Goal: Task Accomplishment & Management: Manage account settings

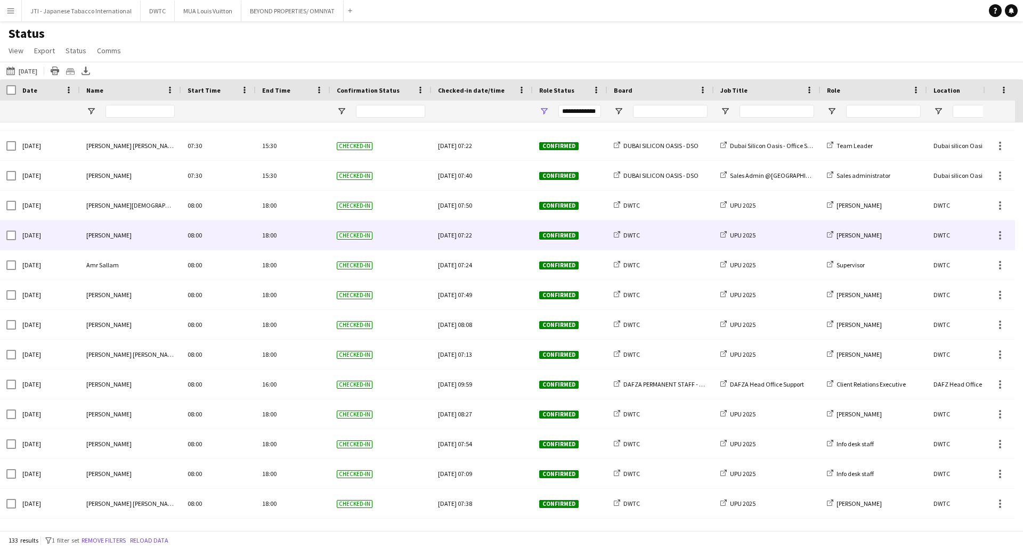
scroll to position [320, 0]
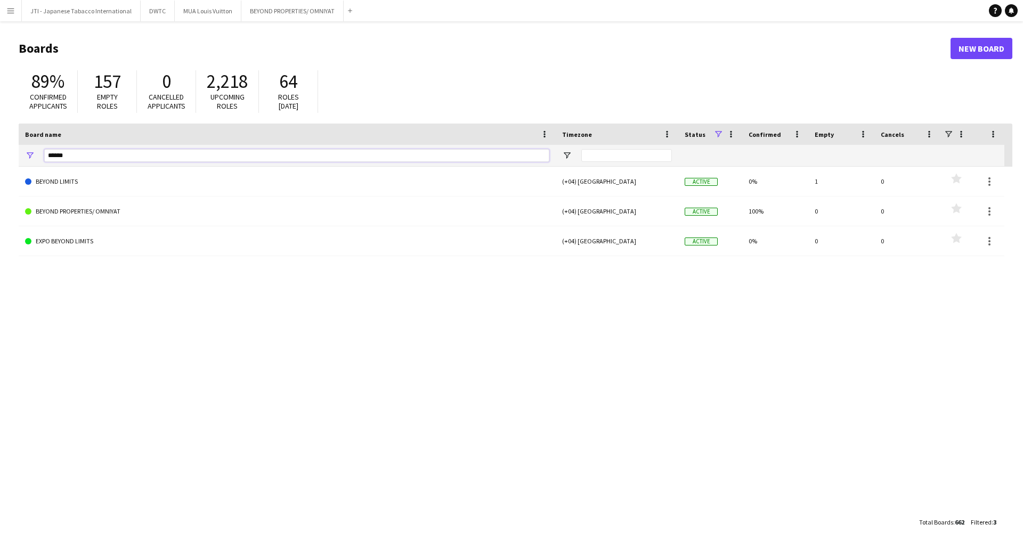
click at [88, 157] on input "******" at bounding box center [296, 155] width 505 height 13
drag, startPoint x: 102, startPoint y: 156, endPoint x: -64, endPoint y: 149, distance: 166.4
click at [0, 149] on html "Menu Boards Boards Boards All jobs Status Workforce Workforce My Workforce Recr…" at bounding box center [511, 274] width 1023 height 549
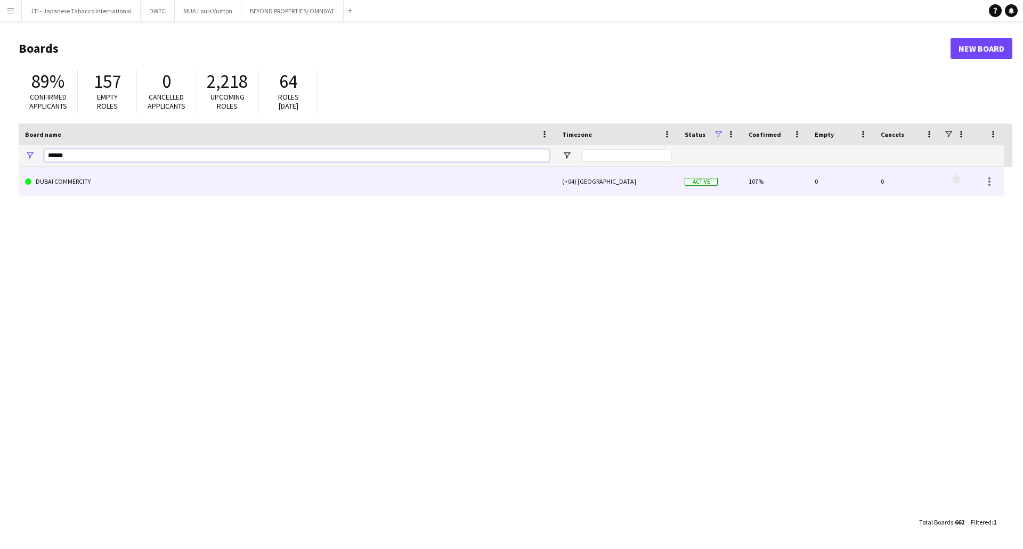
type input "******"
click at [142, 179] on link "DUBAI COMMERCITY" at bounding box center [287, 182] width 524 height 30
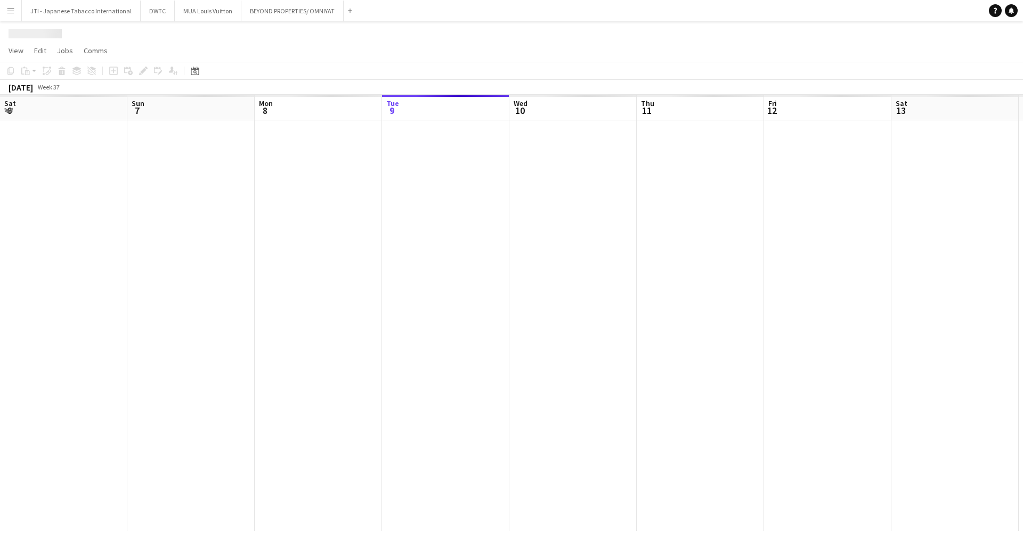
scroll to position [0, 255]
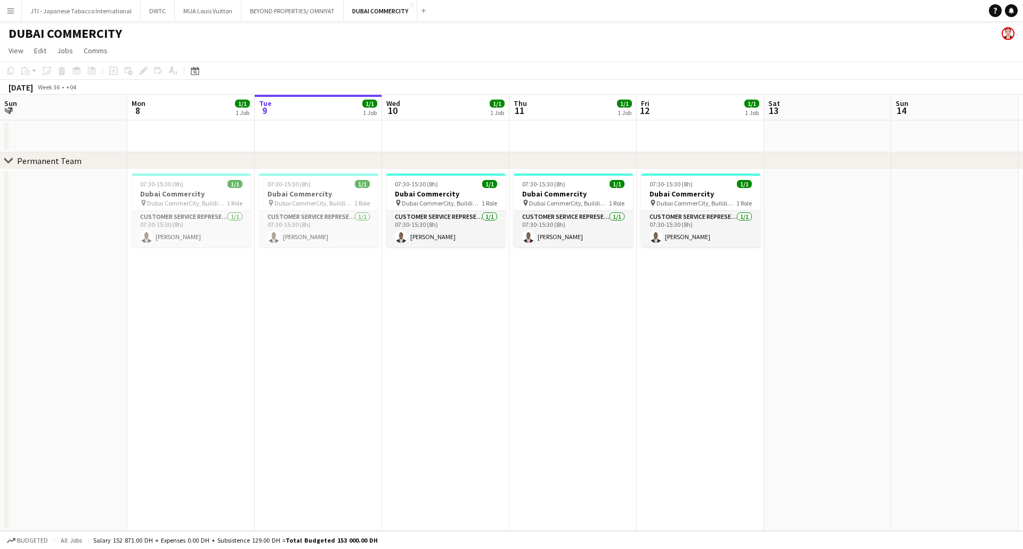
click at [537, 273] on app-calendar-viewport "Fri 5 Sat 6 Sun 7 Mon 8 1/1 1 Job Tue 9 1/1 1 Job Wed 10 1/1 1 Job Thu 11 1/1 1…" at bounding box center [511, 313] width 1023 height 436
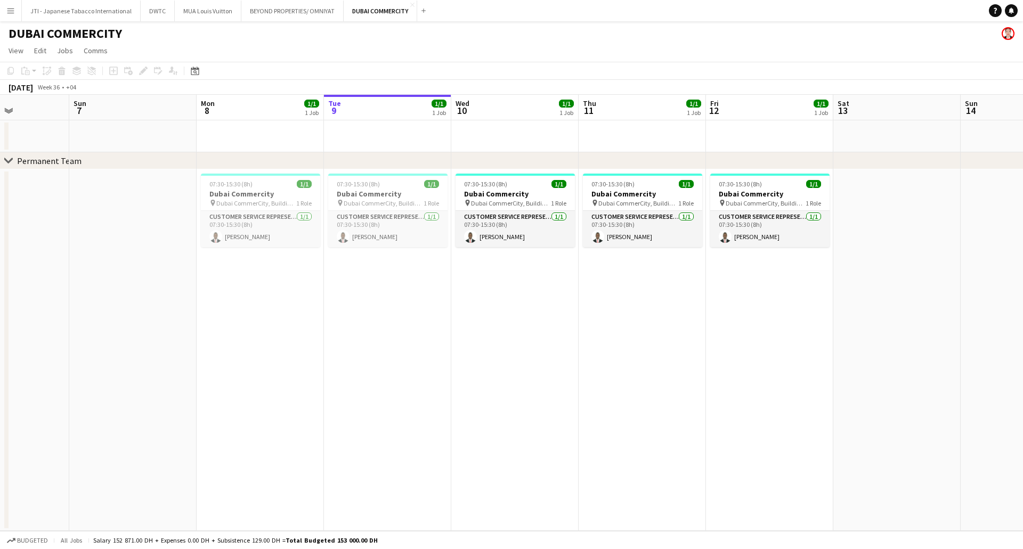
scroll to position [0, 306]
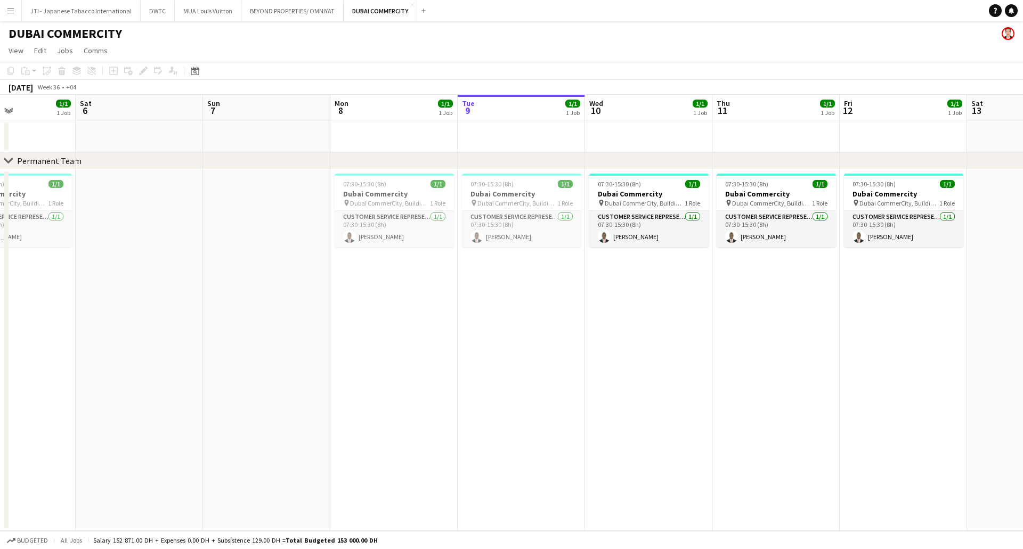
drag, startPoint x: 437, startPoint y: 221, endPoint x: 533, endPoint y: 222, distance: 95.9
click at [533, 222] on app-calendar-viewport "Wed 3 Thu 4 1/1 1 Job Fri 5 1/1 1 Job Sat 6 Sun 7 Mon 8 1/1 1 Job Tue 9 1/1 1 J…" at bounding box center [511, 313] width 1023 height 436
click at [562, 198] on h3 "Dubai Commercity" at bounding box center [521, 194] width 119 height 10
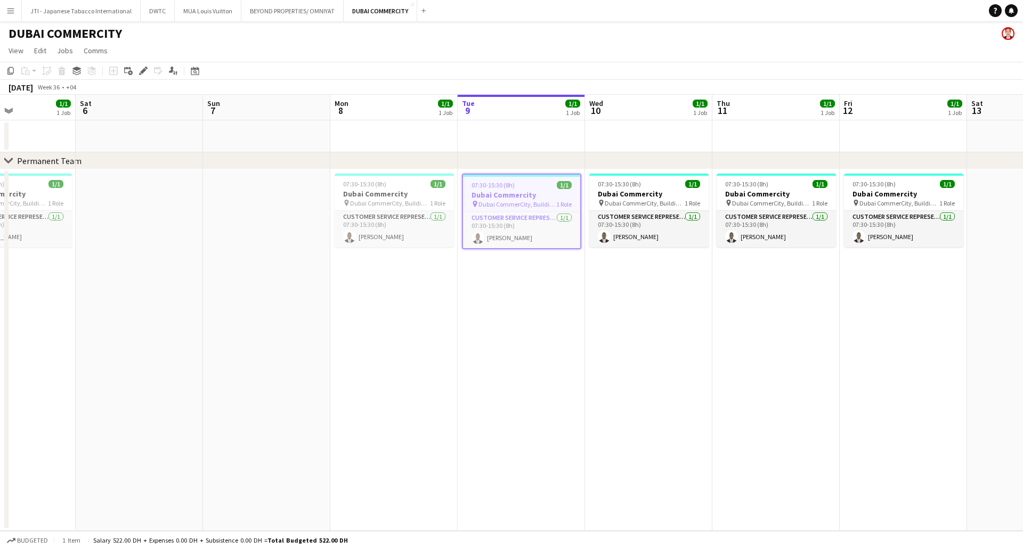
drag, startPoint x: 542, startPoint y: 238, endPoint x: 540, endPoint y: 192, distance: 46.4
click at [542, 234] on app-card-role "Customer Service Representative 1/1 07:30-15:30 (8h) Sharafeldden Ahmed" at bounding box center [521, 230] width 117 height 36
click at [540, 192] on h3 "Dubai Commercity" at bounding box center [521, 195] width 117 height 10
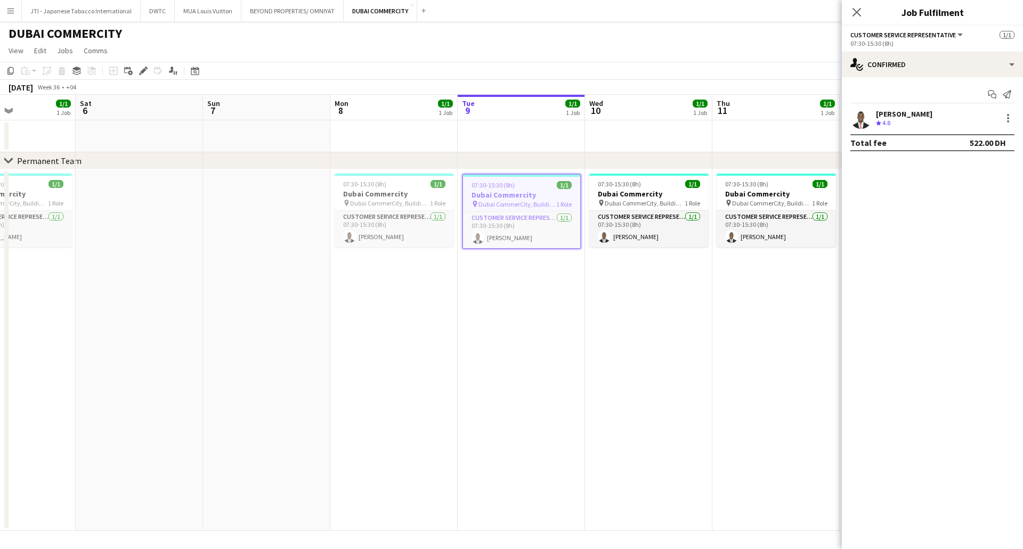
scroll to position [0, 307]
click at [937, 66] on div "single-neutral-actions-check-2 Confirmed" at bounding box center [932, 65] width 181 height 26
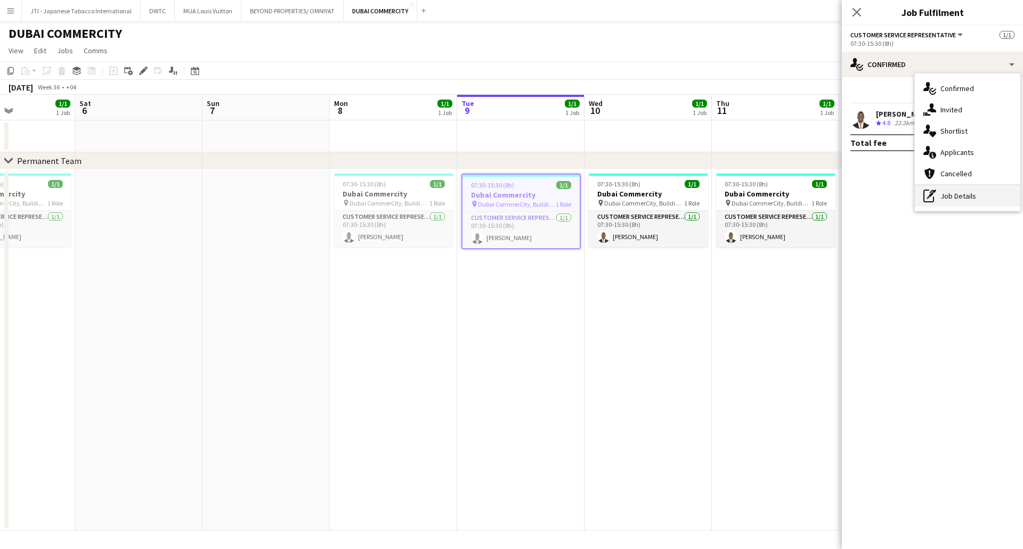
drag, startPoint x: 950, startPoint y: 193, endPoint x: 936, endPoint y: 117, distance: 77.4
click at [950, 192] on div "pen-write Job Details" at bounding box center [967, 195] width 105 height 21
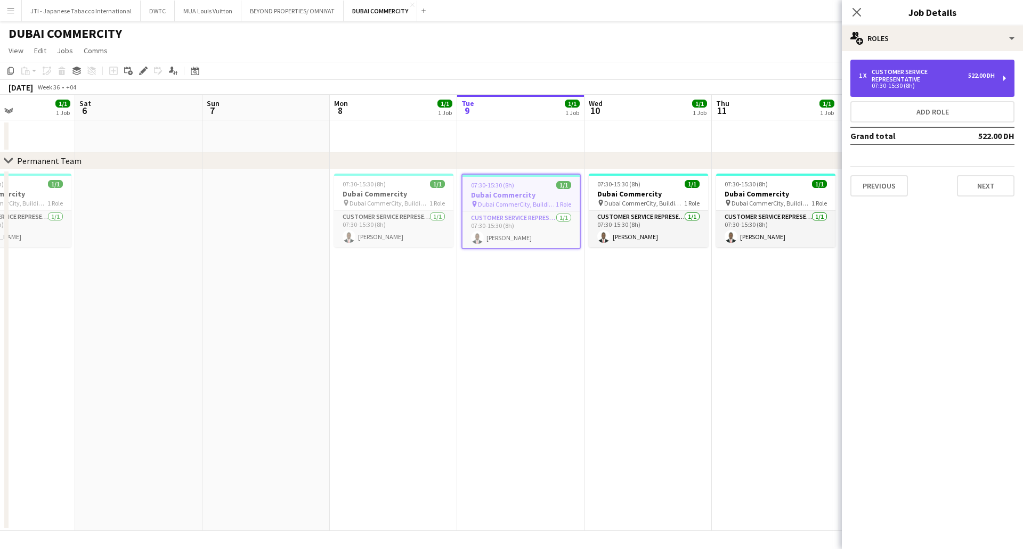
click at [916, 84] on div "07:30-15:30 (8h)" at bounding box center [927, 85] width 136 height 5
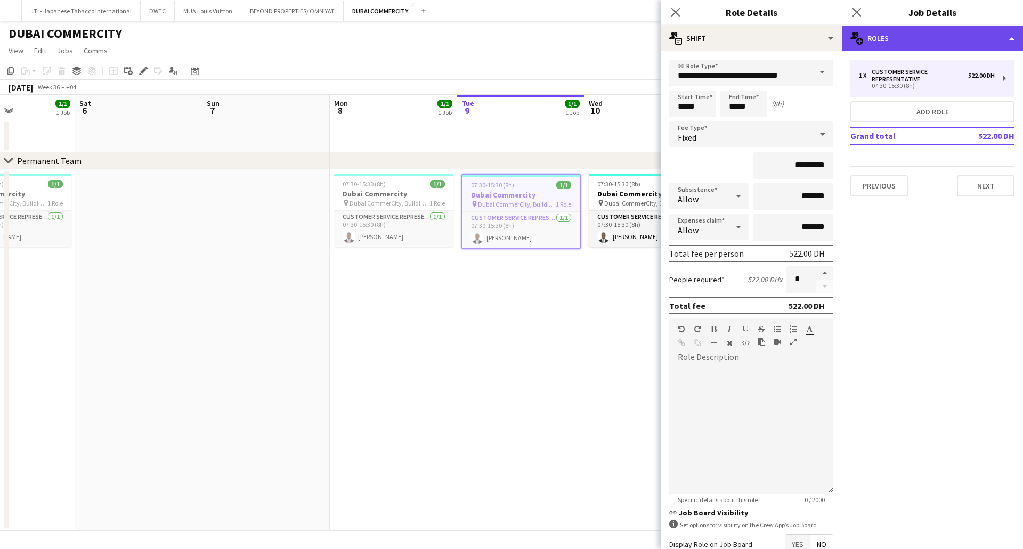
click at [911, 45] on div "multiple-users-add Roles" at bounding box center [932, 39] width 181 height 26
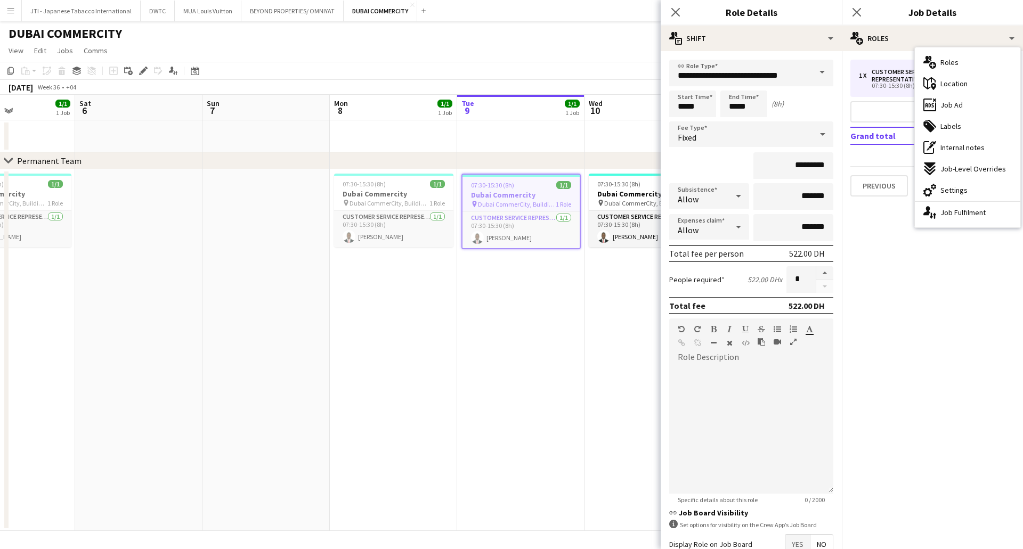
click at [529, 189] on app-job-card "07:30-15:30 (8h) 1/1 Dubai Commercity pin Dubai CommerCity, Building 2, Ground …" at bounding box center [520, 212] width 119 height 76
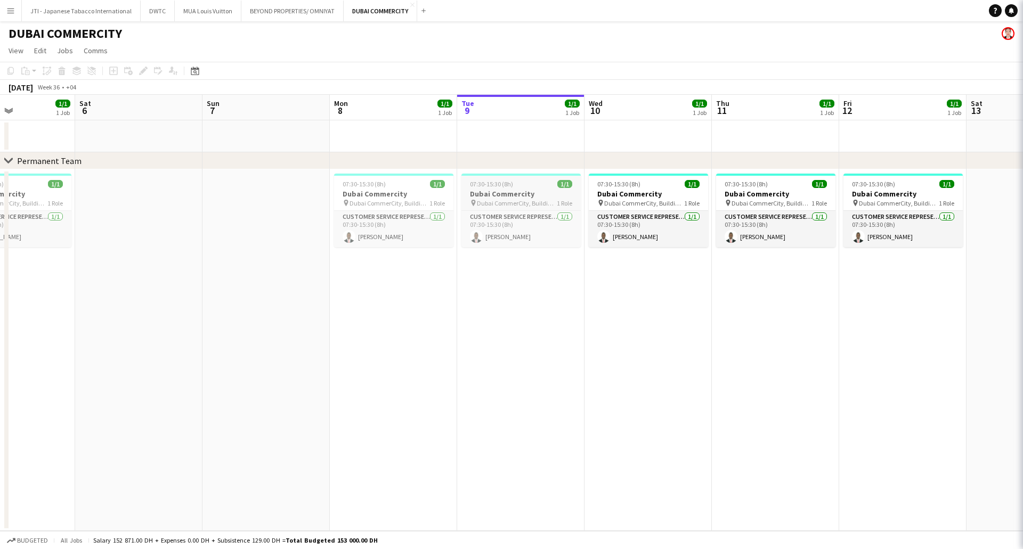
click at [529, 189] on h3 "Dubai Commercity" at bounding box center [520, 194] width 119 height 10
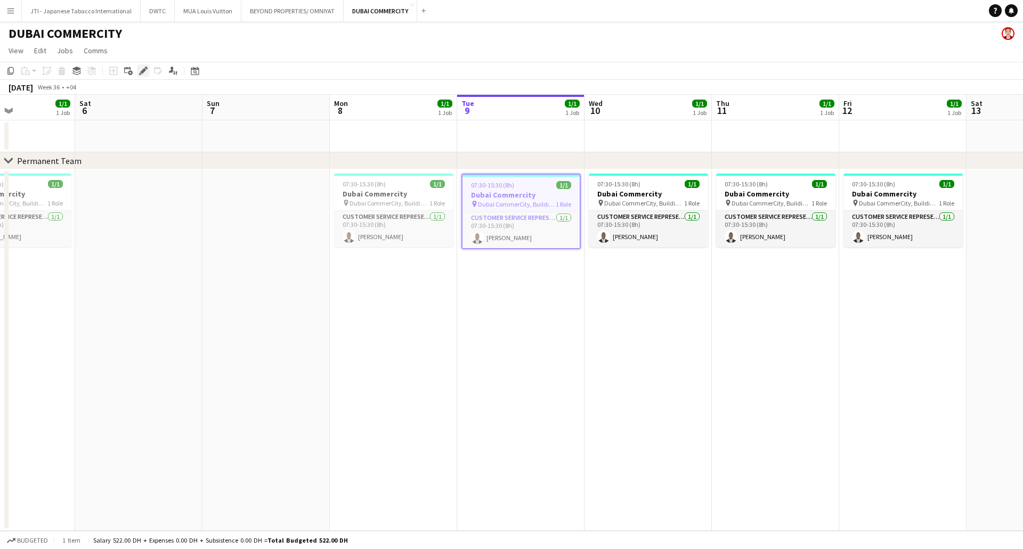
click at [139, 70] on div "Edit" at bounding box center [143, 70] width 13 height 13
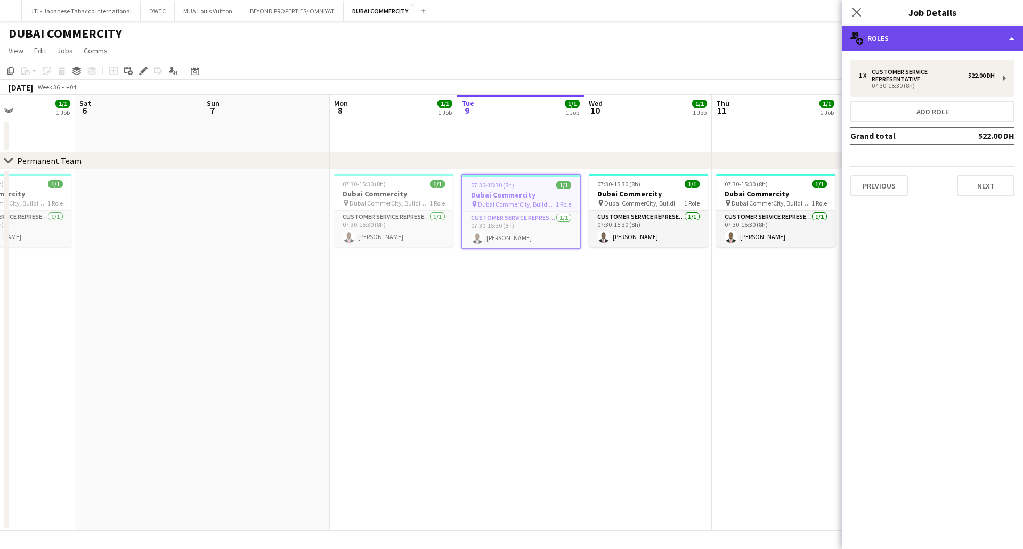
click at [921, 43] on div "multiple-users-add Roles" at bounding box center [932, 39] width 181 height 26
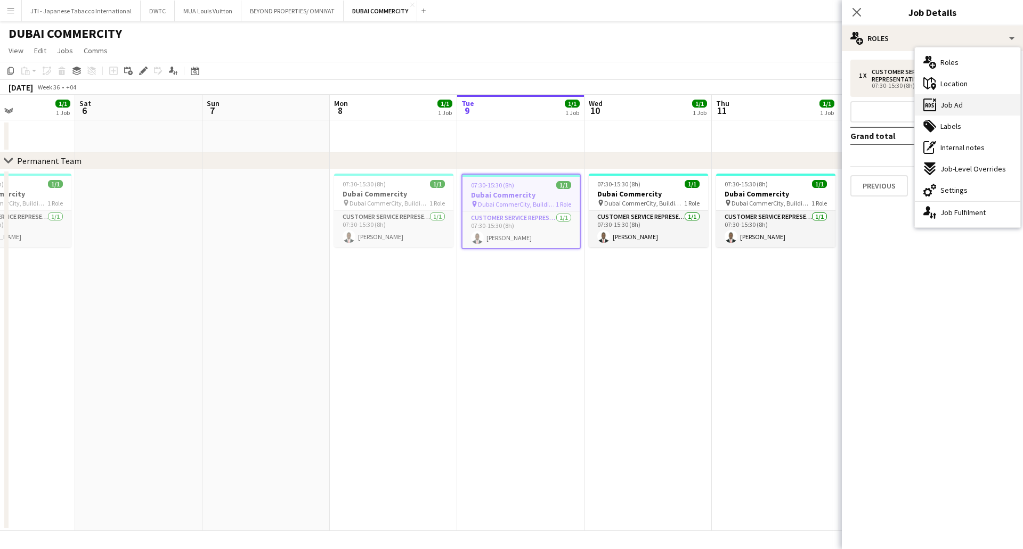
click at [950, 105] on span "Job Ad" at bounding box center [951, 105] width 22 height 10
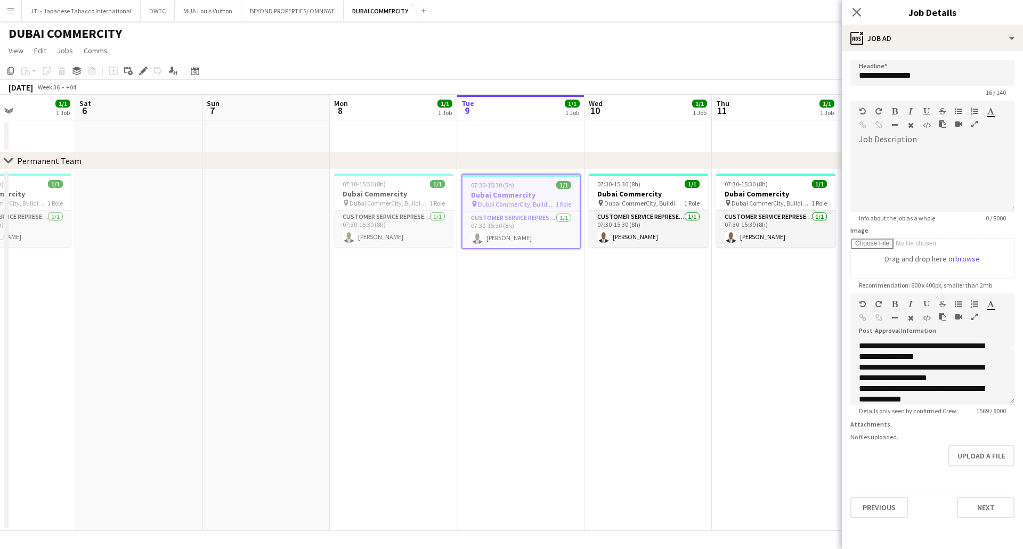
scroll to position [160, 0]
drag, startPoint x: 777, startPoint y: 410, endPoint x: 776, endPoint y: 401, distance: 9.2
click at [777, 408] on app-date-cell "07:30-15:30 (8h) 1/1 Dubai Commercity pin Dubai CommerCity, Building 2, Ground …" at bounding box center [775, 350] width 127 height 362
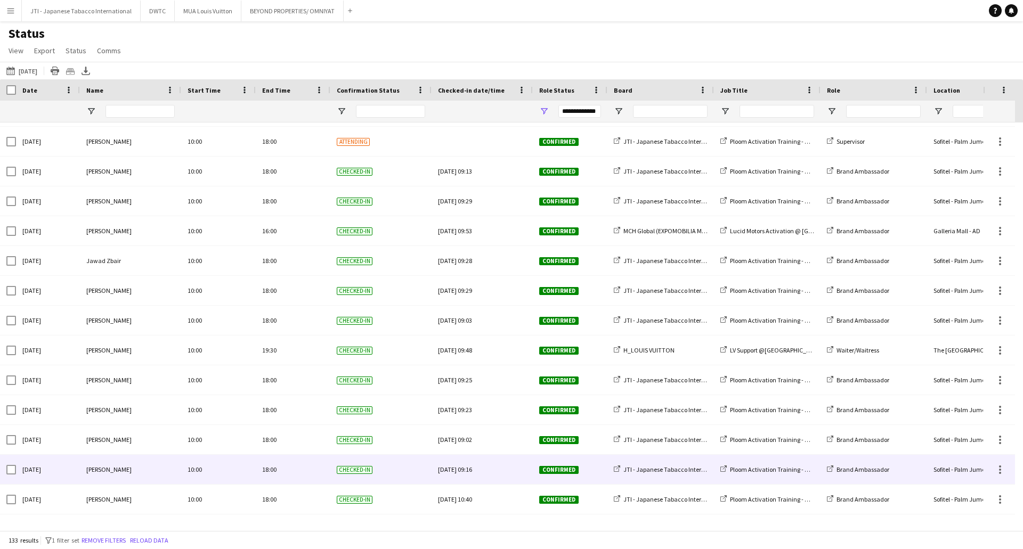
scroll to position [1758, 0]
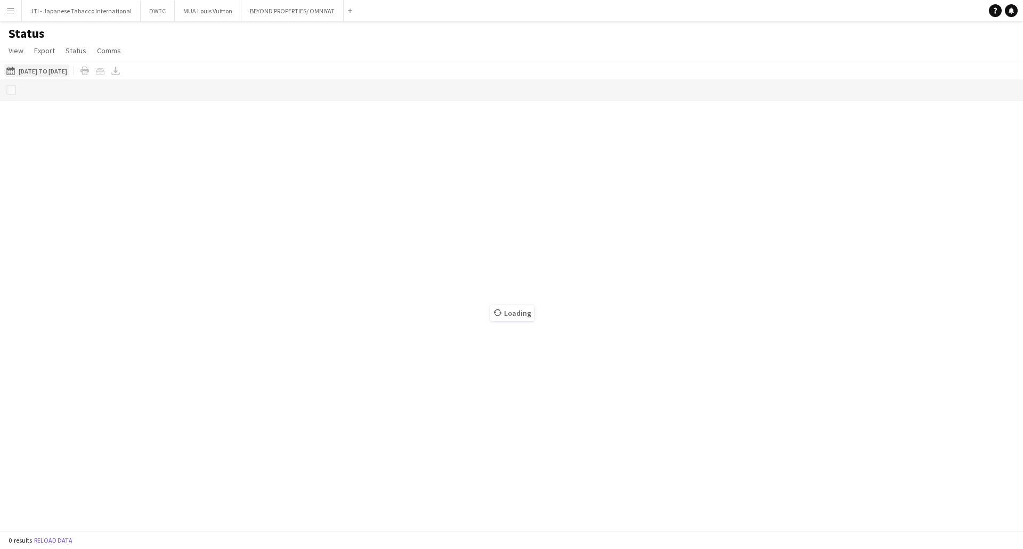
click at [69, 72] on button "09-09-2025 to 15-09-2025 09-09-2025 to 15-09-2025" at bounding box center [36, 70] width 65 height 13
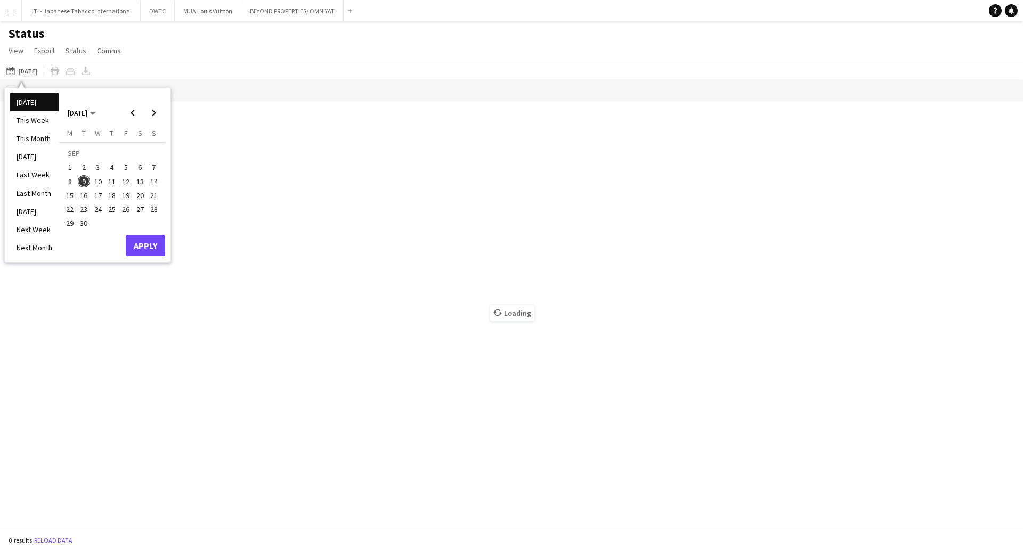
click at [36, 98] on li "[DATE]" at bounding box center [34, 102] width 48 height 18
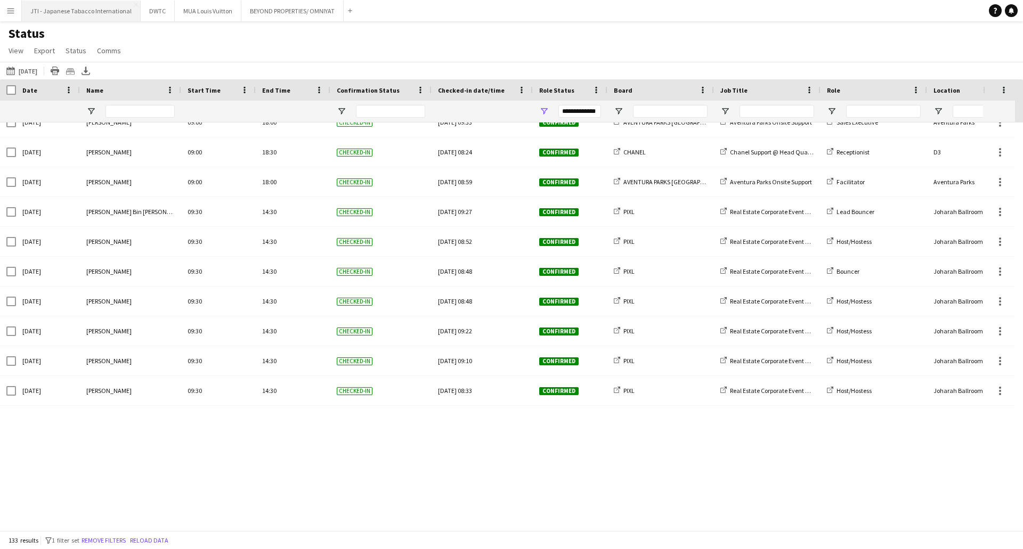
scroll to position [693, 0]
